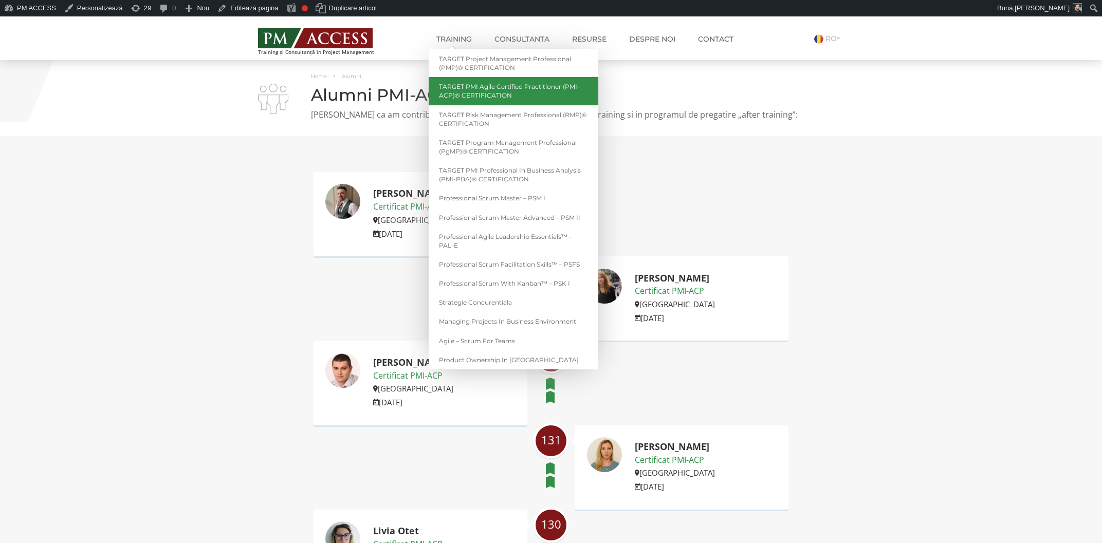
click at [548, 92] on link "TARGET PMI Agile Certified Practitioner (PMI-ACP)® CERTIFICATION" at bounding box center [514, 91] width 170 height 28
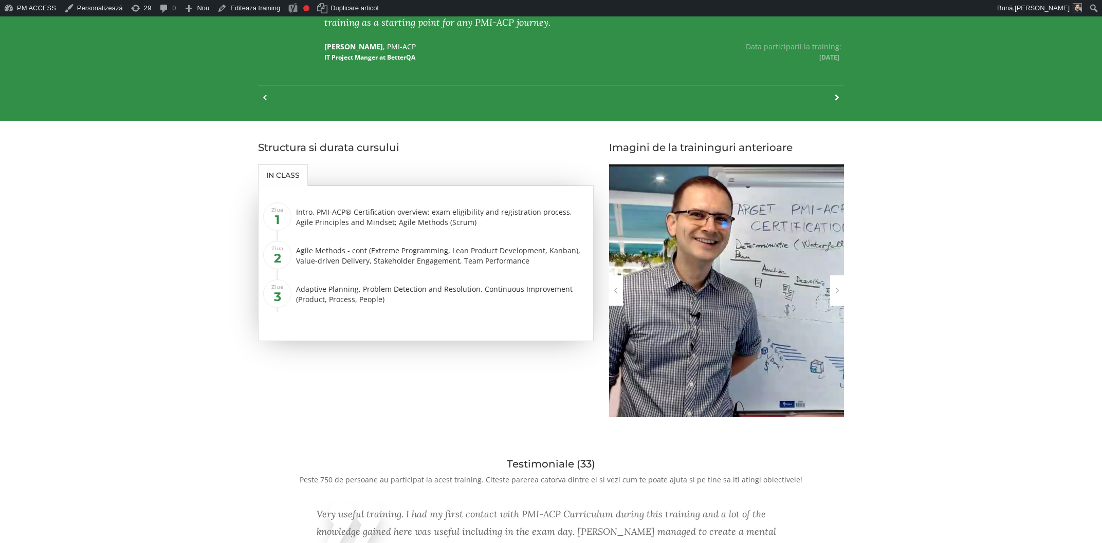
scroll to position [937, 0]
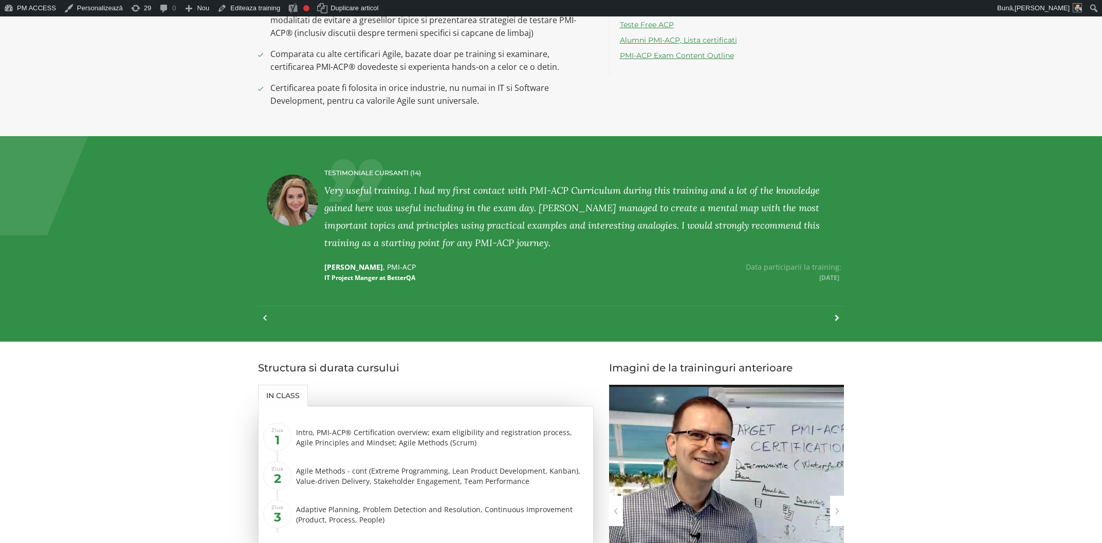
click at [837, 320] on div at bounding box center [832, 323] width 14 height 23
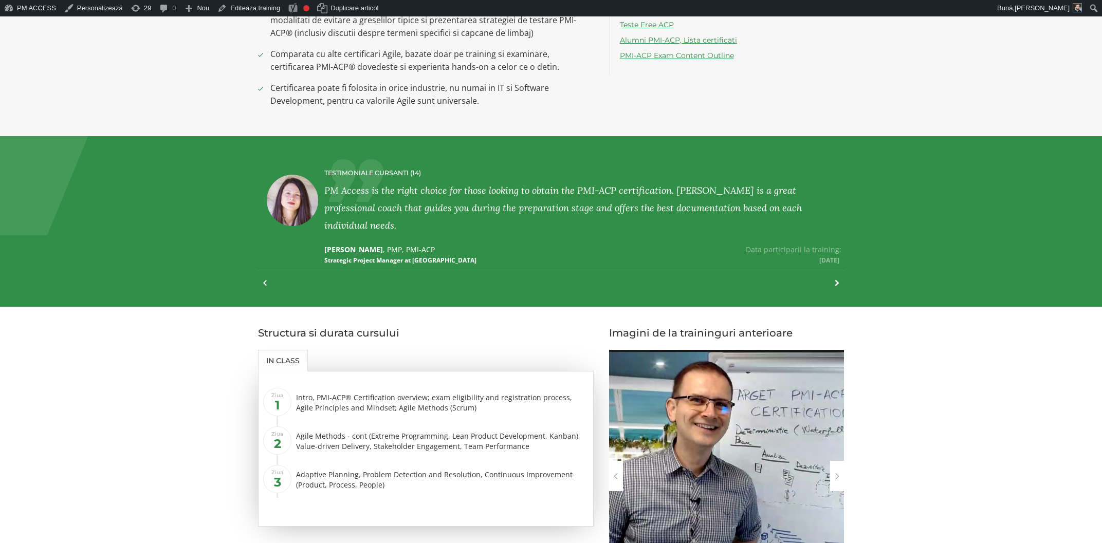
click at [837, 320] on section "Structura si durata cursului In class Ziua 1 Intro, PMI-ACP® Certification over…" at bounding box center [551, 465] width 1102 height 317
click at [838, 286] on section "TESTIMONIALE CURSANTI (14) I had the pleasure of attending Mihai's TARGET PMI-A…" at bounding box center [551, 221] width 1102 height 171
click at [835, 284] on div at bounding box center [832, 288] width 14 height 23
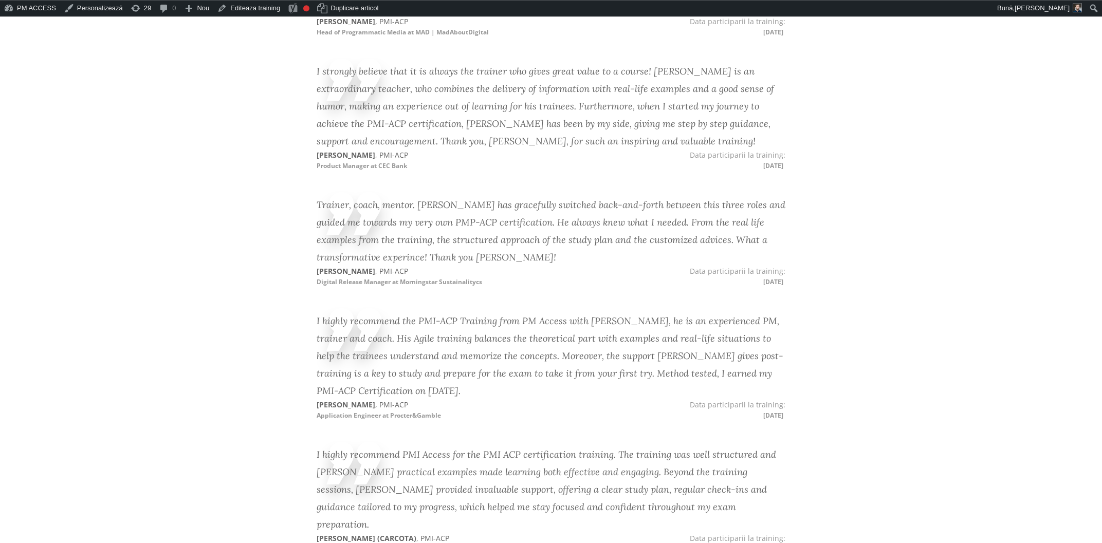
scroll to position [2094, 0]
